Goal: Task Accomplishment & Management: Use online tool/utility

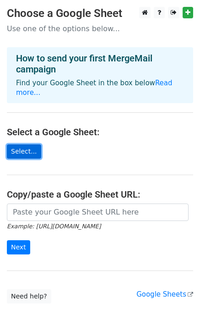
click at [18, 144] on link "Select..." at bounding box center [24, 151] width 34 height 14
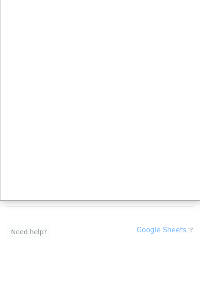
scroll to position [57, 0]
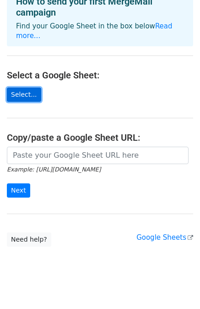
click at [23, 88] on link "Select..." at bounding box center [24, 95] width 34 height 14
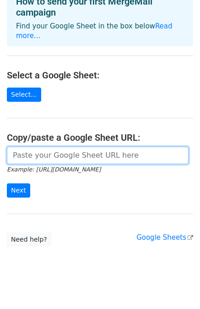
click at [72, 147] on input "url" at bounding box center [98, 155] width 182 height 17
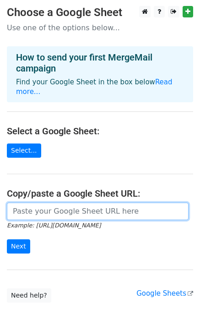
scroll to position [0, 0]
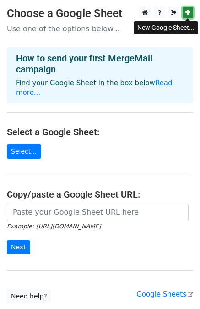
click at [187, 12] on icon at bounding box center [188, 12] width 5 height 6
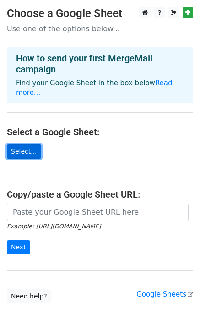
click at [20, 144] on link "Select..." at bounding box center [24, 151] width 34 height 14
click at [25, 144] on link "Select..." at bounding box center [24, 151] width 34 height 14
click at [27, 145] on link "Select..." at bounding box center [24, 151] width 34 height 14
click at [22, 144] on link "Select..." at bounding box center [24, 151] width 34 height 14
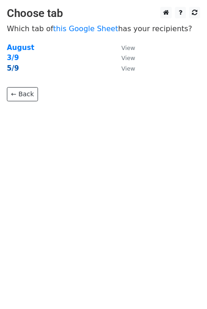
click at [9, 69] on strong "5/9" at bounding box center [13, 68] width 12 height 8
click at [15, 68] on strong "5/9" at bounding box center [13, 68] width 12 height 8
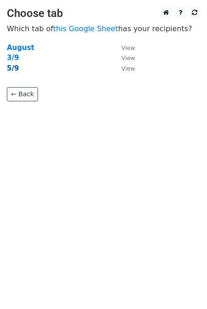
click at [15, 68] on strong "5/9" at bounding box center [13, 68] width 12 height 8
click at [11, 69] on strong "5/9" at bounding box center [13, 68] width 12 height 8
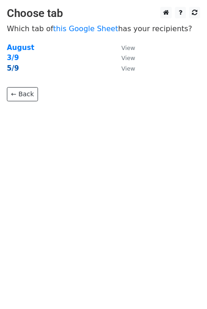
click at [11, 69] on strong "5/9" at bounding box center [13, 68] width 12 height 8
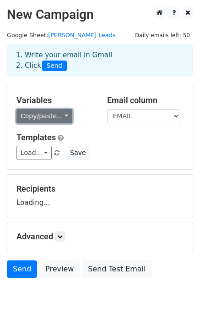
click at [51, 114] on link "Copy/paste..." at bounding box center [45, 116] width 56 height 14
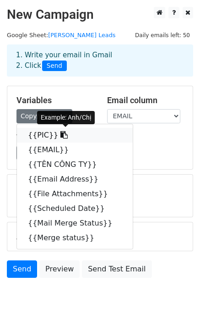
click at [37, 136] on link "{{PIC}}" at bounding box center [75, 135] width 116 height 15
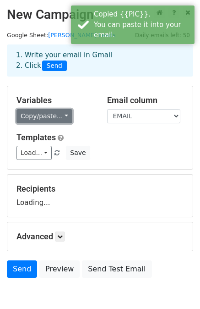
click at [50, 114] on link "Copy/paste..." at bounding box center [45, 116] width 56 height 14
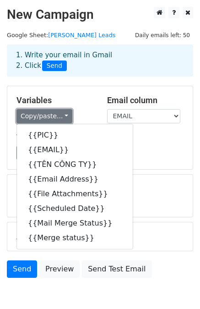
click at [50, 114] on link "Copy/paste..." at bounding box center [45, 116] width 56 height 14
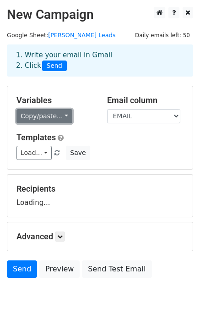
click at [50, 114] on link "Copy/paste..." at bounding box center [45, 116] width 56 height 14
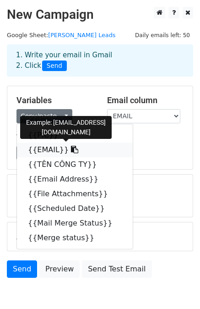
click at [53, 143] on link "{{EMAIL}}" at bounding box center [75, 150] width 116 height 15
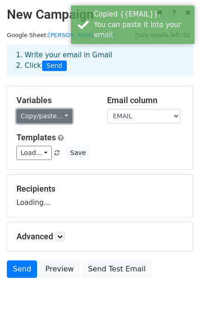
click at [59, 118] on link "Copy/paste..." at bounding box center [45, 116] width 56 height 14
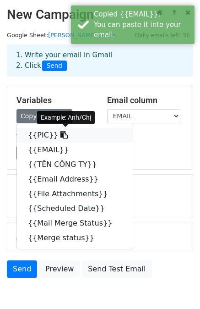
click at [61, 134] on icon at bounding box center [64, 134] width 7 height 7
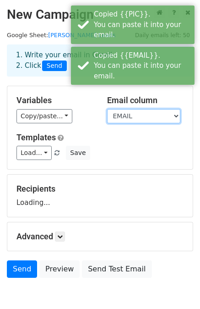
click at [126, 117] on select "PIC EMAIL TÊN CÔNG TY Email Address File Attachments Scheduled Date Mail Merge …" at bounding box center [143, 116] width 73 height 14
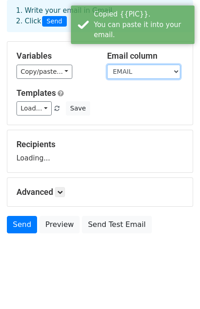
scroll to position [46, 0]
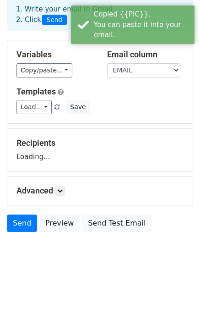
click at [50, 155] on div "Recipients Loading..." at bounding box center [100, 150] width 167 height 24
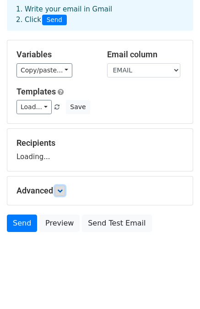
click at [63, 192] on icon at bounding box center [60, 191] width 6 height 6
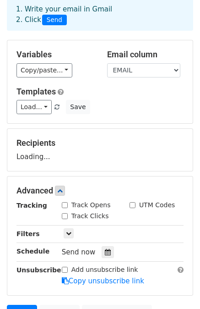
click at [62, 206] on input "Track Opens" at bounding box center [65, 205] width 6 height 6
checkbox input "true"
click at [62, 215] on input "Track Clicks" at bounding box center [65, 216] width 6 height 6
checkbox input "true"
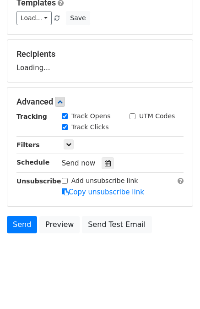
scroll to position [0, 0]
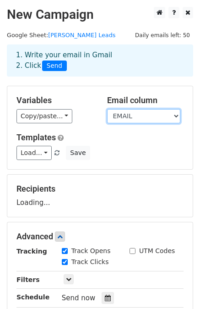
click at [138, 120] on select "PIC EMAIL TÊN CÔNG TY Email Address File Attachments Scheduled Date Mail Merge …" at bounding box center [143, 116] width 73 height 14
click at [157, 116] on select "PIC EMAIL TÊN CÔNG TY Email Address File Attachments Scheduled Date Mail Merge …" at bounding box center [143, 116] width 73 height 14
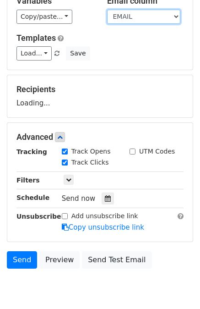
scroll to position [135, 0]
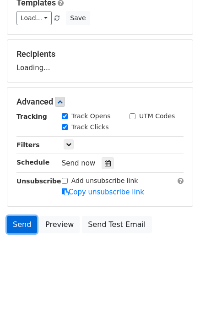
click at [20, 226] on link "Send" at bounding box center [22, 224] width 30 height 17
click at [19, 218] on link "Send" at bounding box center [22, 224] width 30 height 17
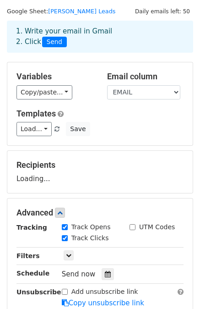
scroll to position [0, 0]
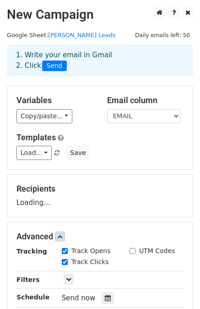
click at [38, 204] on div "Recipients Loading..." at bounding box center [100, 196] width 167 height 24
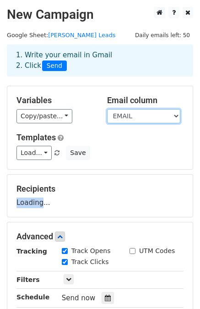
click at [126, 120] on select "PIC EMAIL TÊN CÔNG TY Email Address File Attachments Scheduled Date Mail Merge …" at bounding box center [143, 116] width 73 height 14
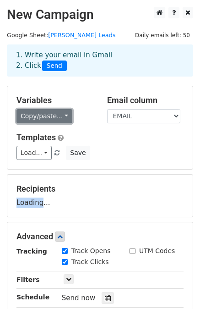
click at [51, 113] on link "Copy/paste..." at bounding box center [45, 116] width 56 height 14
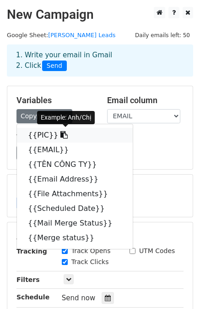
click at [41, 134] on link "{{PIC}}" at bounding box center [75, 135] width 116 height 15
copy div "Loading"
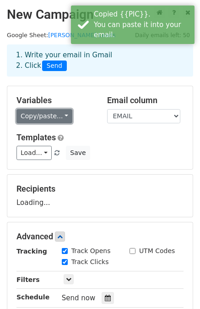
click at [41, 113] on link "Copy/paste..." at bounding box center [45, 116] width 56 height 14
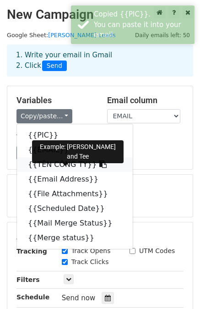
click at [58, 162] on link "{{TÊN CÔNG TY}}" at bounding box center [75, 164] width 116 height 15
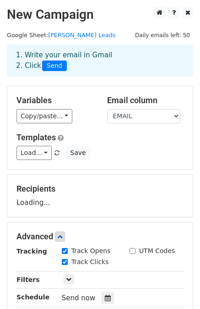
click at [35, 204] on div "Recipients Loading..." at bounding box center [100, 196] width 167 height 24
click at [35, 202] on div "Recipients Loading..." at bounding box center [100, 196] width 167 height 24
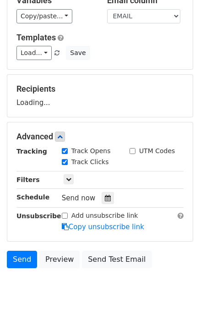
scroll to position [135, 0]
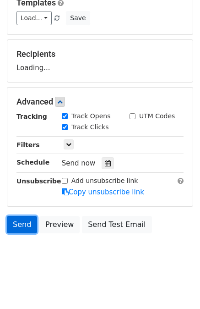
click at [21, 225] on link "Send" at bounding box center [22, 224] width 30 height 17
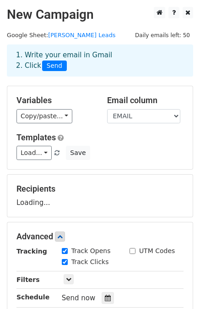
click at [40, 207] on div "Recipients Loading..." at bounding box center [100, 196] width 167 height 24
click at [40, 206] on div "Recipients Loading..." at bounding box center [100, 196] width 167 height 24
click at [42, 151] on link "Load..." at bounding box center [34, 153] width 35 height 14
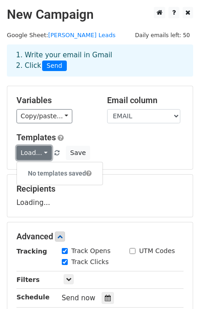
click at [42, 151] on link "Load..." at bounding box center [34, 153] width 35 height 14
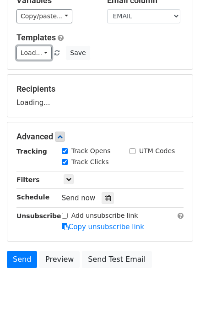
scroll to position [135, 0]
